Goal: Information Seeking & Learning: Compare options

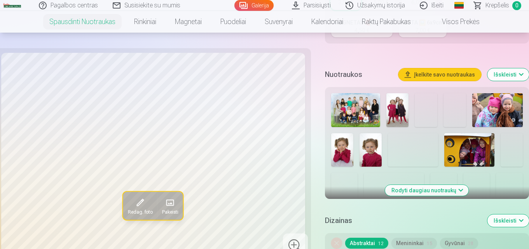
scroll to position [194, 0]
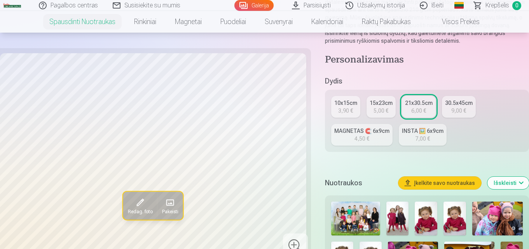
scroll to position [156, 0]
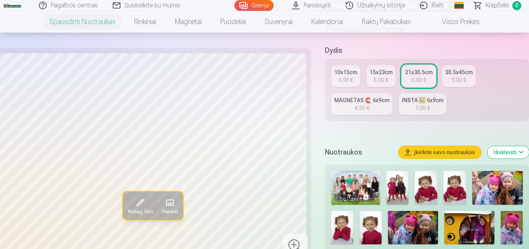
click at [459, 79] on div "9,00 €" at bounding box center [458, 80] width 15 height 8
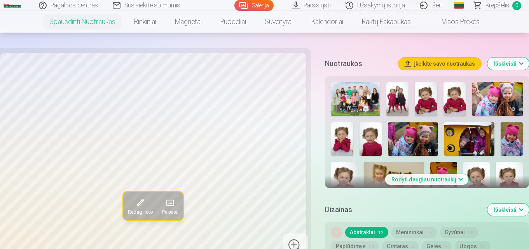
scroll to position [272, 0]
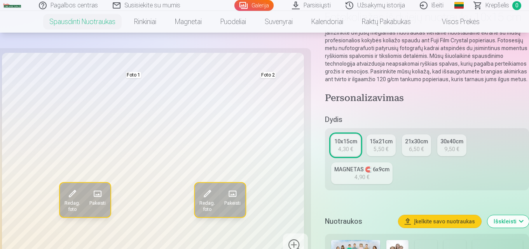
scroll to position [117, 0]
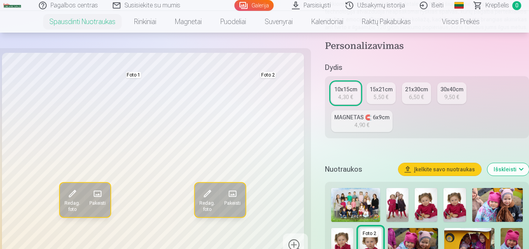
click at [227, 198] on button "Pakeisti" at bounding box center [233, 200] width 26 height 34
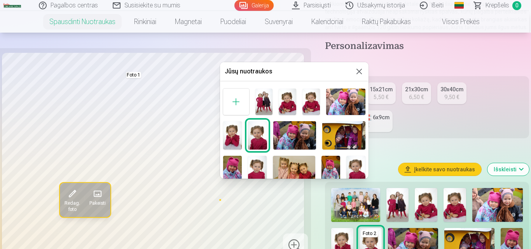
click at [356, 72] on button at bounding box center [359, 71] width 9 height 9
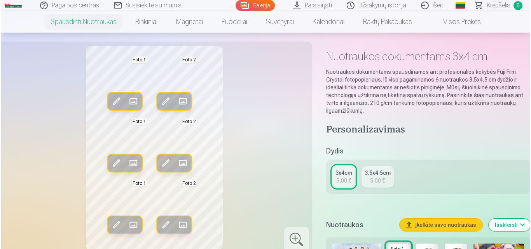
scroll to position [39, 0]
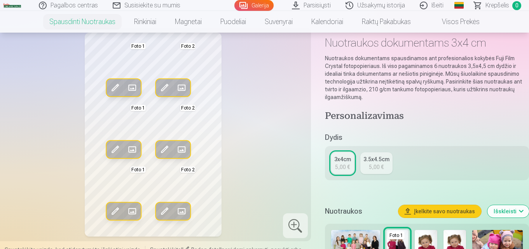
click at [166, 146] on span at bounding box center [165, 149] width 12 height 12
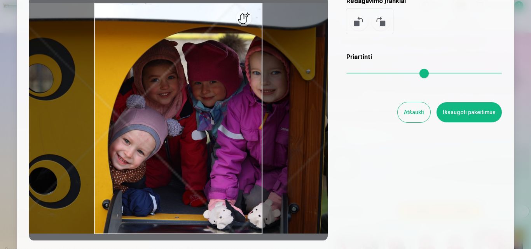
scroll to position [78, 0]
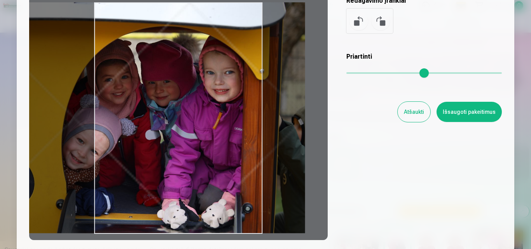
drag, startPoint x: 168, startPoint y: 152, endPoint x: 121, endPoint y: 94, distance: 74.1
click at [121, 94] on div at bounding box center [178, 118] width 299 height 244
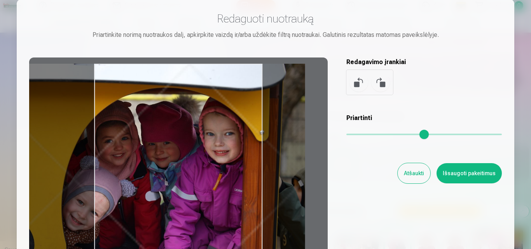
scroll to position [0, 0]
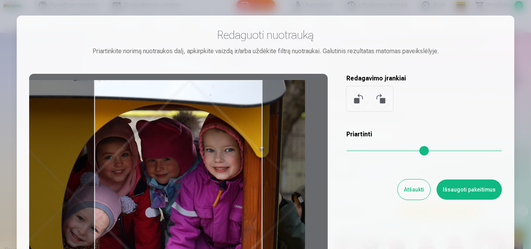
click at [356, 99] on button at bounding box center [359, 98] width 19 height 19
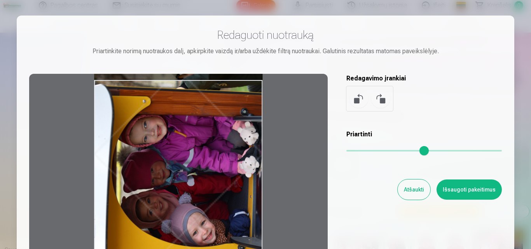
click at [356, 99] on button at bounding box center [359, 98] width 19 height 19
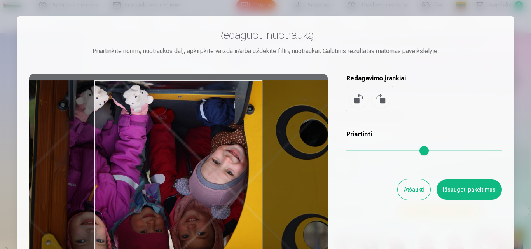
click at [356, 99] on button at bounding box center [359, 98] width 19 height 19
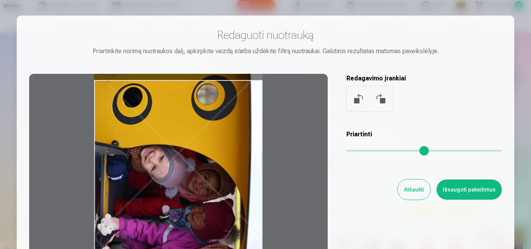
click at [356, 99] on button at bounding box center [359, 98] width 19 height 19
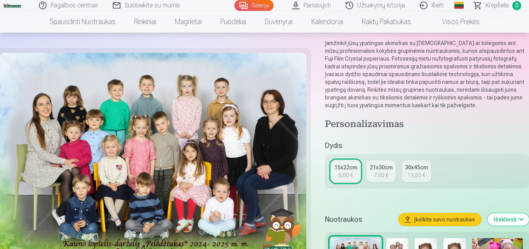
scroll to position [78, 0]
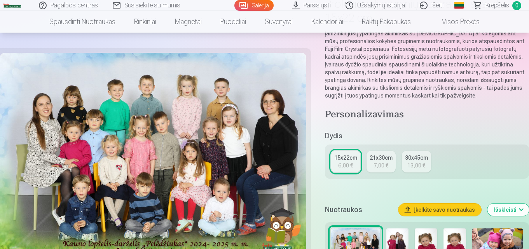
click at [414, 165] on div "13,00 €" at bounding box center [416, 166] width 18 height 8
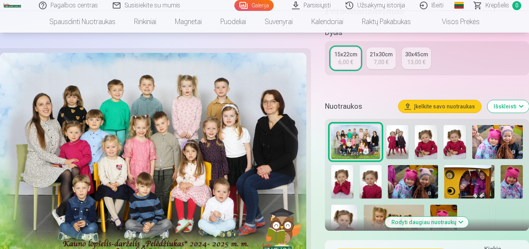
scroll to position [194, 0]
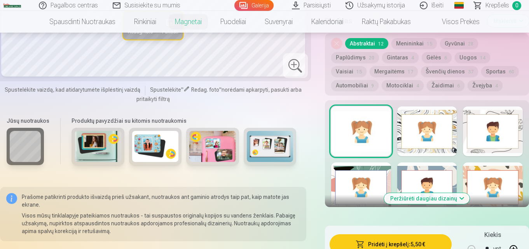
scroll to position [428, 0]
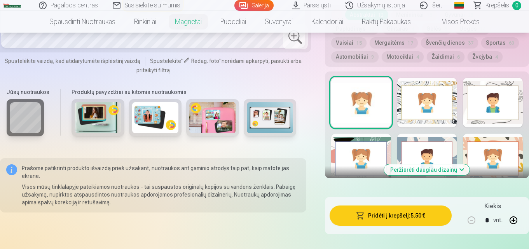
click at [157, 111] on img at bounding box center [155, 117] width 47 height 31
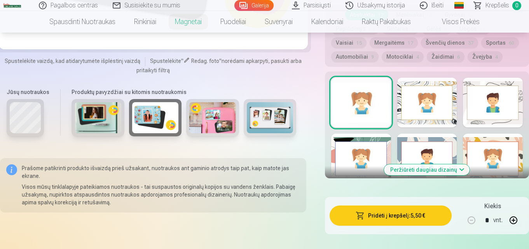
click at [153, 115] on img at bounding box center [155, 117] width 47 height 31
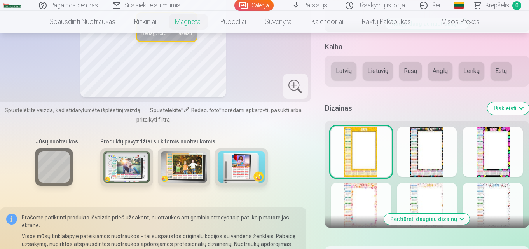
scroll to position [389, 0]
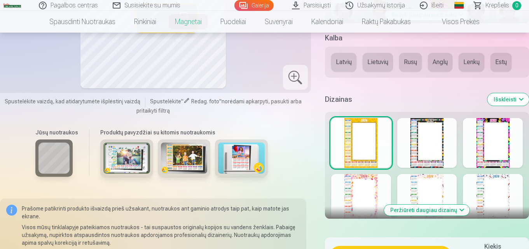
click at [187, 157] on img at bounding box center [184, 158] width 47 height 31
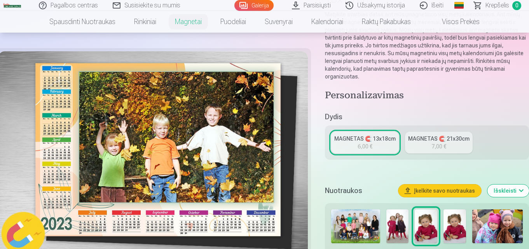
scroll to position [78, 0]
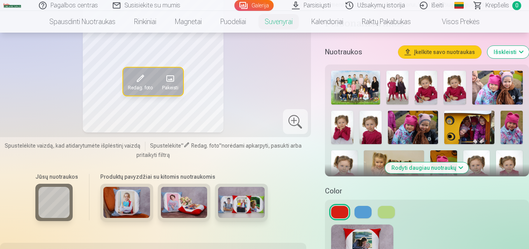
scroll to position [194, 0]
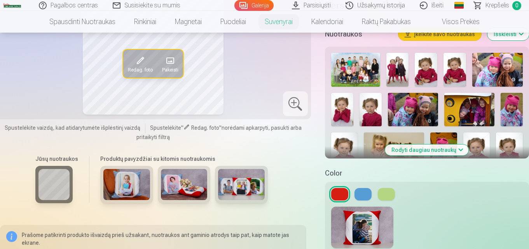
click at [131, 188] on img at bounding box center [126, 184] width 47 height 31
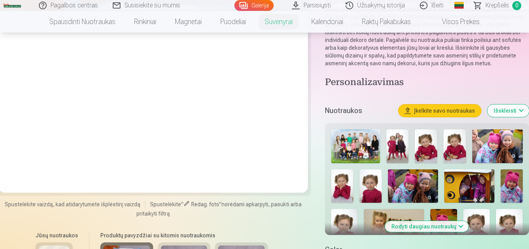
scroll to position [117, 0]
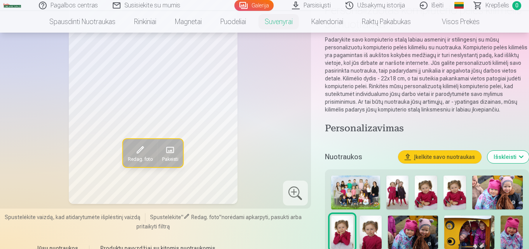
scroll to position [156, 0]
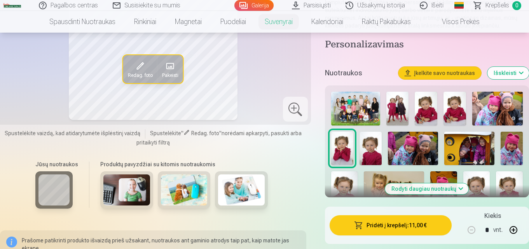
click at [184, 193] on img at bounding box center [184, 190] width 47 height 31
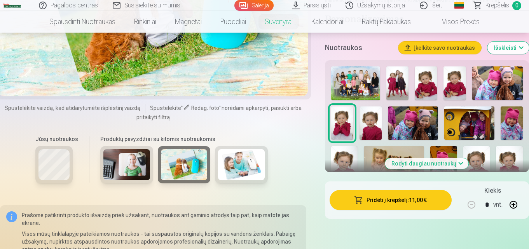
scroll to position [194, 0]
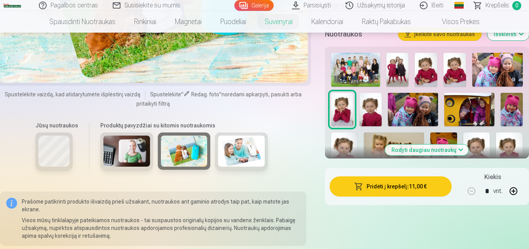
click at [126, 155] on img at bounding box center [126, 151] width 47 height 31
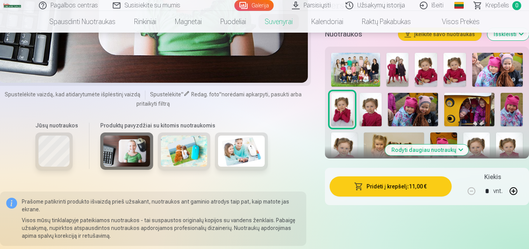
click at [245, 154] on img at bounding box center [241, 151] width 47 height 31
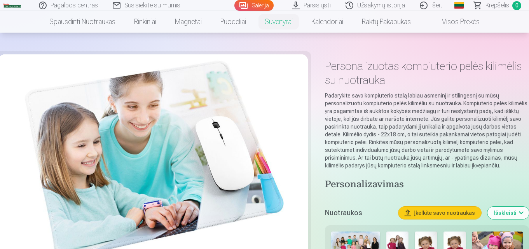
scroll to position [0, 0]
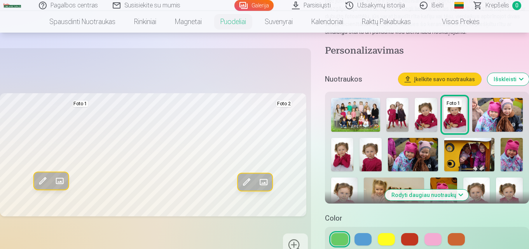
scroll to position [117, 0]
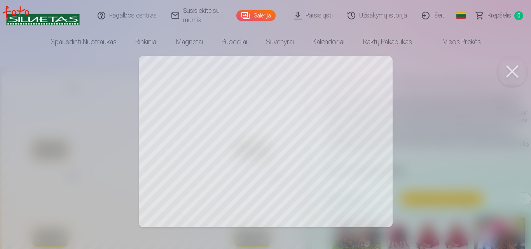
drag, startPoint x: 345, startPoint y: 92, endPoint x: 342, endPoint y: 152, distance: 59.6
click at [342, 152] on div at bounding box center [265, 124] width 531 height 249
drag, startPoint x: 181, startPoint y: 157, endPoint x: 176, endPoint y: 97, distance: 60.1
click at [176, 97] on div at bounding box center [265, 124] width 531 height 249
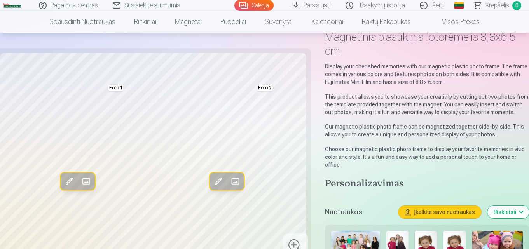
scroll to position [39, 0]
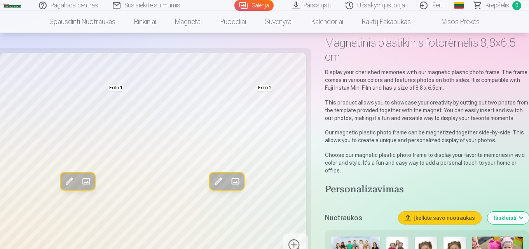
click at [294, 245] on div at bounding box center [295, 246] width 25 height 25
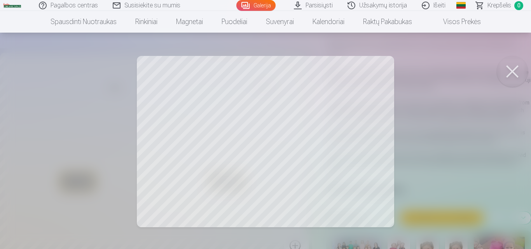
drag, startPoint x: 198, startPoint y: 139, endPoint x: 347, endPoint y: 140, distance: 148.5
click at [347, 140] on div at bounding box center [265, 124] width 531 height 249
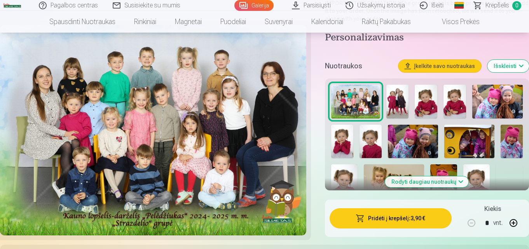
scroll to position [194, 0]
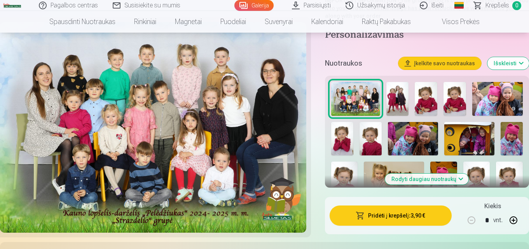
click at [460, 181] on button "Rodyti daugiau nuotraukų" at bounding box center [427, 179] width 84 height 11
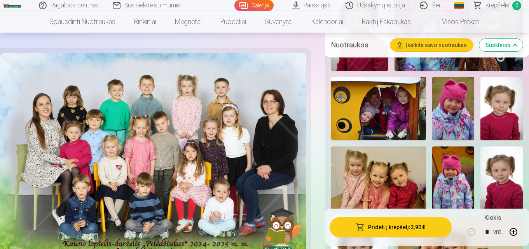
scroll to position [428, 0]
